Goal: Use online tool/utility: Utilize a website feature to perform a specific function

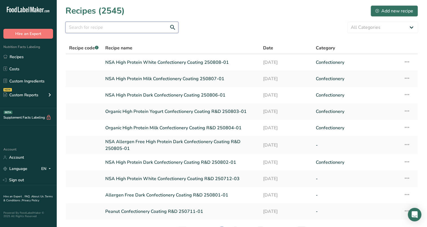
click at [151, 27] on input "text" at bounding box center [122, 27] width 113 height 11
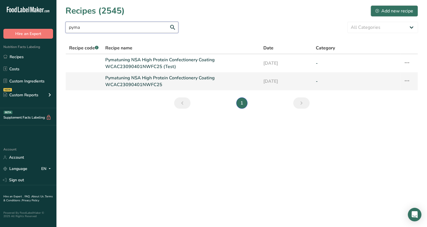
type input "pyma"
click at [158, 77] on link "Pymatuning NSA High Protein Confectionery Coating WCAC23090401NWFC25" at bounding box center [180, 82] width 151 height 14
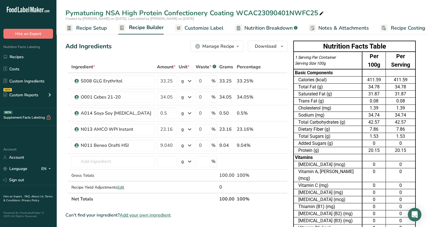
click at [88, 28] on span "Recipe Setup" at bounding box center [91, 28] width 31 height 8
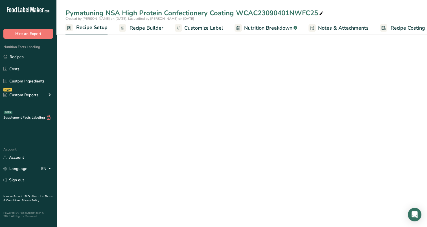
scroll to position [0, 2]
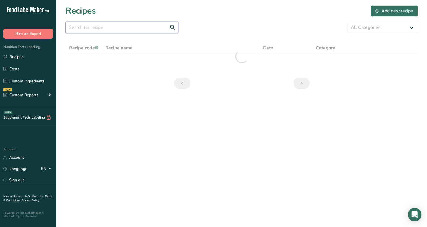
click at [119, 26] on input "text" at bounding box center [122, 27] width 113 height 11
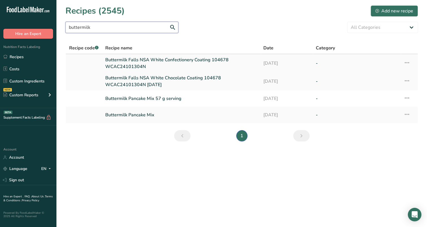
type input "buttermilk"
click at [164, 61] on link "Buttermilk Falls NSA White Confectionery Coating 104678 WCAC24101304N" at bounding box center [180, 63] width 151 height 14
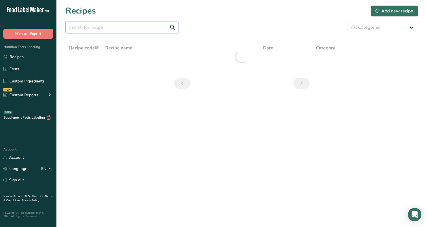
click at [123, 31] on input "text" at bounding box center [122, 27] width 113 height 11
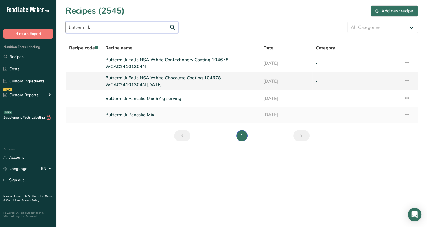
type input "buttermilk"
click at [128, 76] on link "Buttermilk Falls NSA White Chocolate Coating 104678 WCAC24101304N [DATE]" at bounding box center [180, 82] width 151 height 14
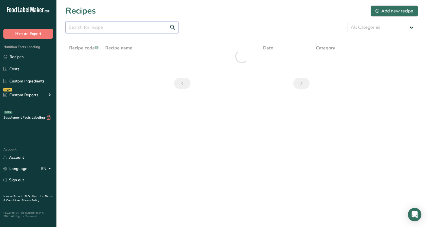
click at [142, 28] on input "text" at bounding box center [122, 27] width 113 height 11
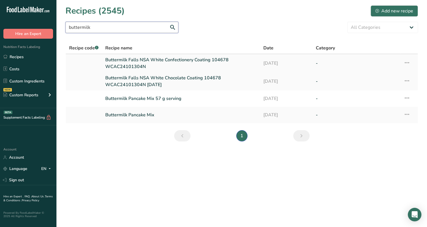
type input "buttermilk"
click at [151, 59] on link "Buttermilk Falls NSA White Confectionery Coating 104678 WCAC24101304N" at bounding box center [180, 63] width 151 height 14
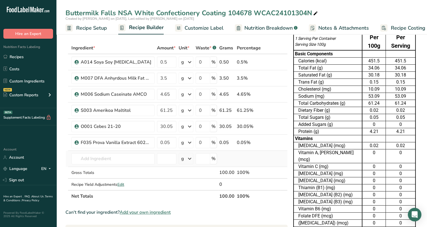
scroll to position [28, 0]
